Goal: Task Accomplishment & Management: Use online tool/utility

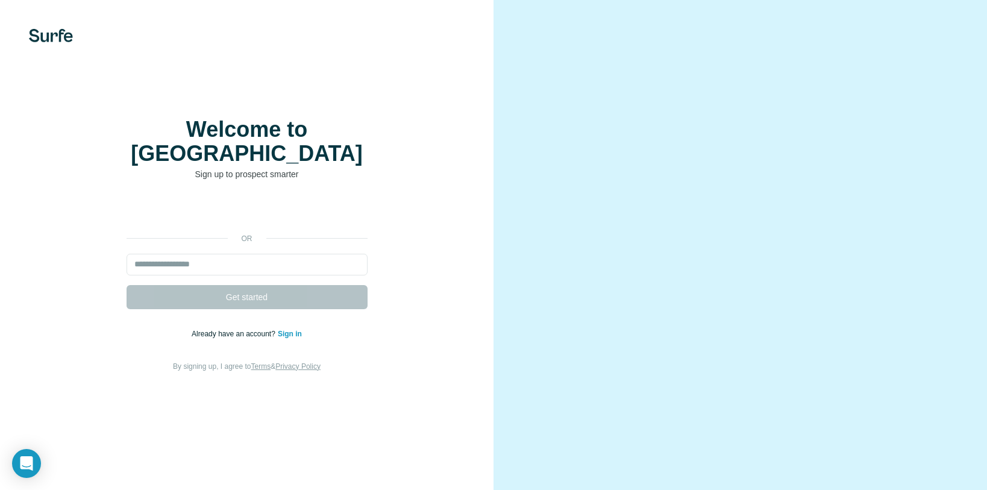
drag, startPoint x: 255, startPoint y: 63, endPoint x: 250, endPoint y: 58, distance: 7.7
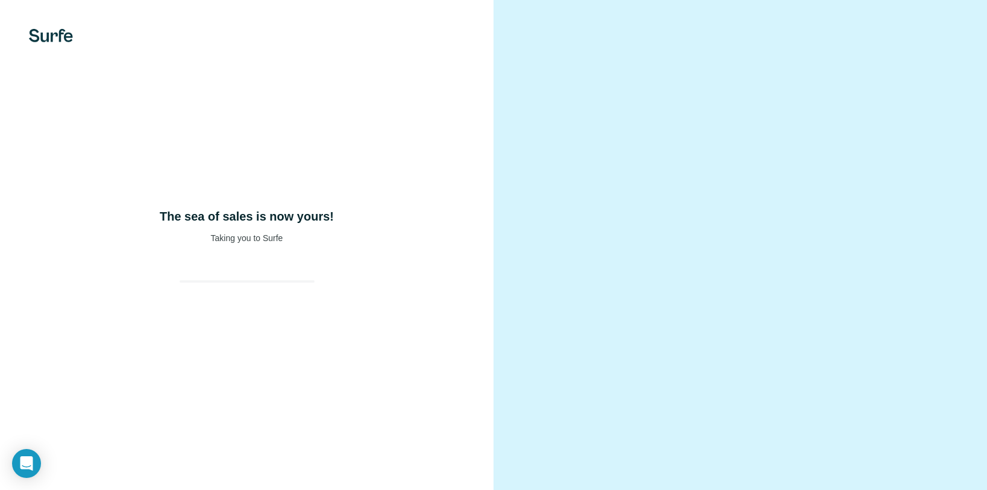
click at [274, 52] on div "The sea of sales is now yours! Taking you to Surfe" at bounding box center [246, 245] width 493 height 490
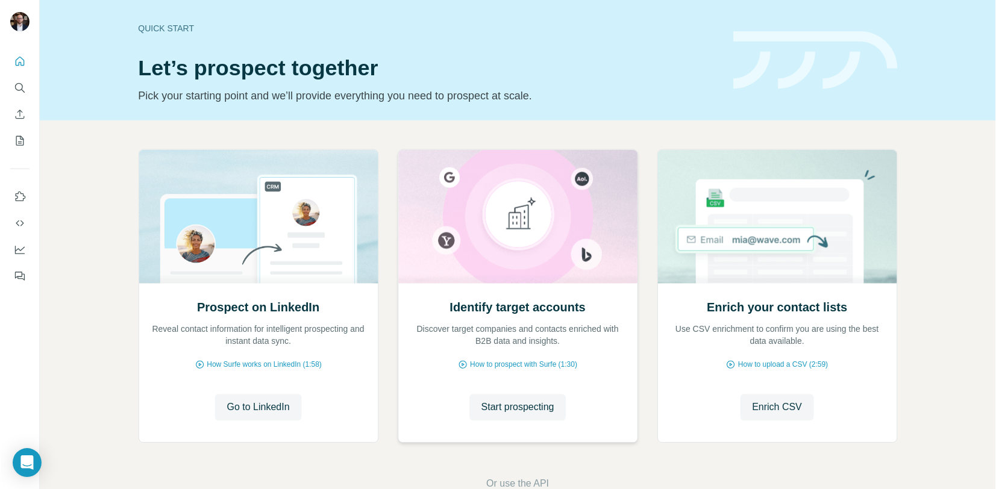
scroll to position [31, 0]
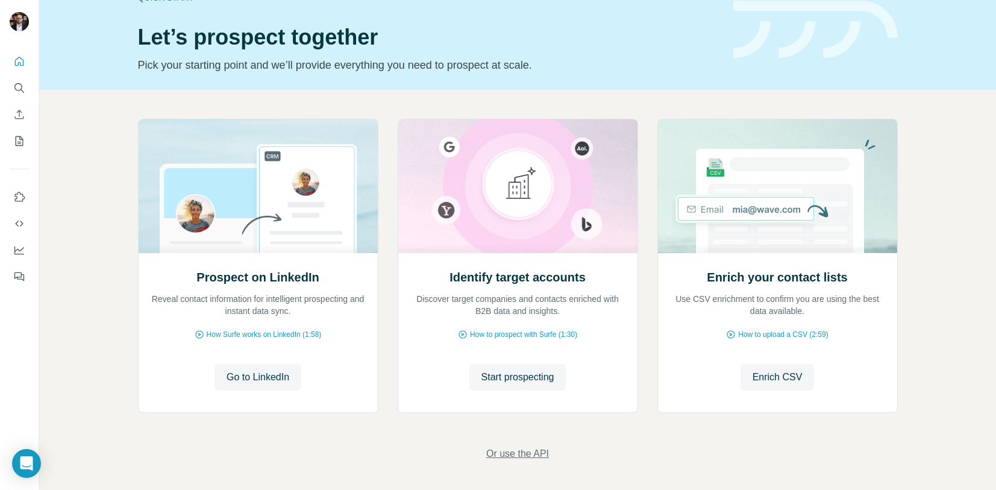
click at [522, 456] on span "Or use the API" at bounding box center [517, 453] width 63 height 14
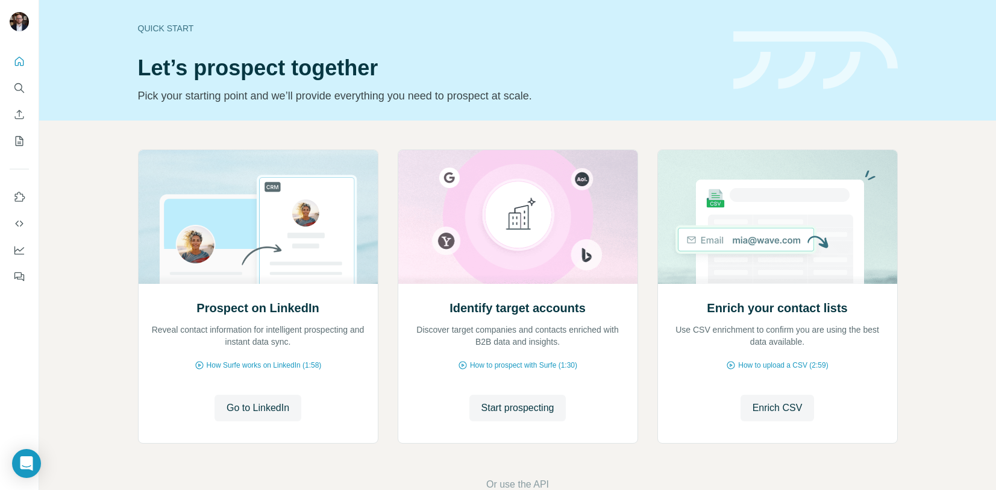
click at [818, 47] on img at bounding box center [815, 60] width 164 height 58
